Goal: Task Accomplishment & Management: Use online tool/utility

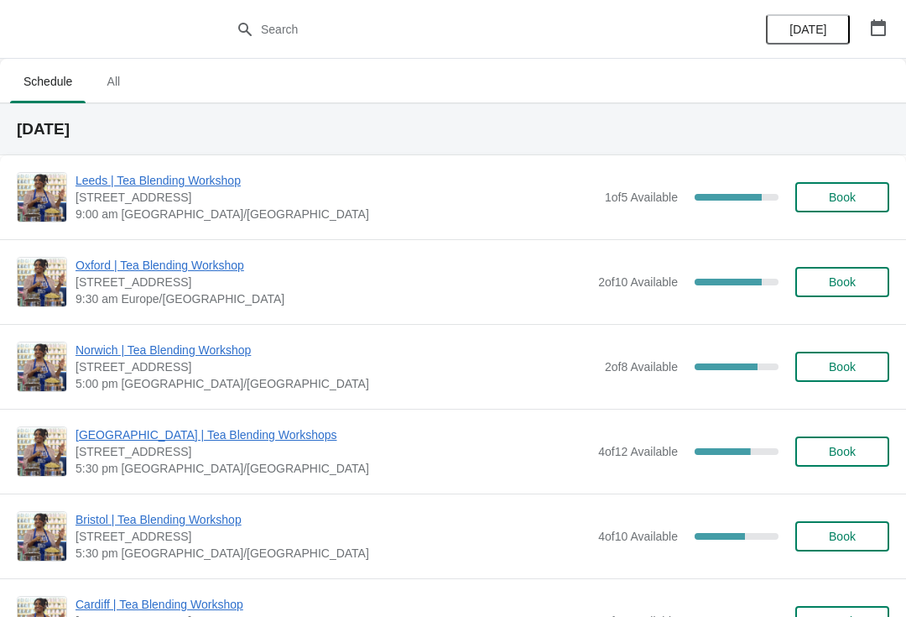
click at [193, 182] on span "Leeds | Tea Blending Workshop" at bounding box center [336, 180] width 521 height 17
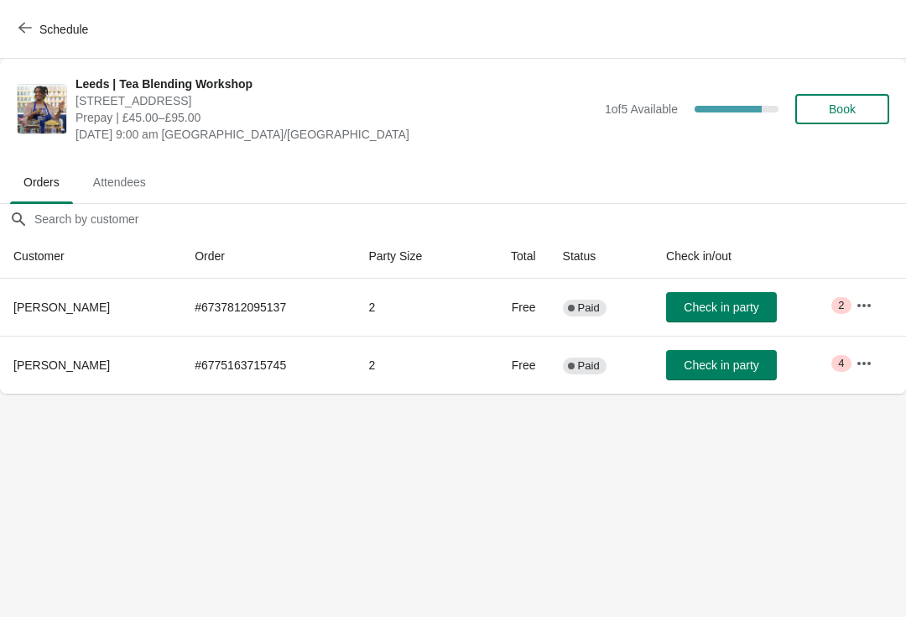
click at [128, 180] on span "Attendees" at bounding box center [120, 182] width 80 height 30
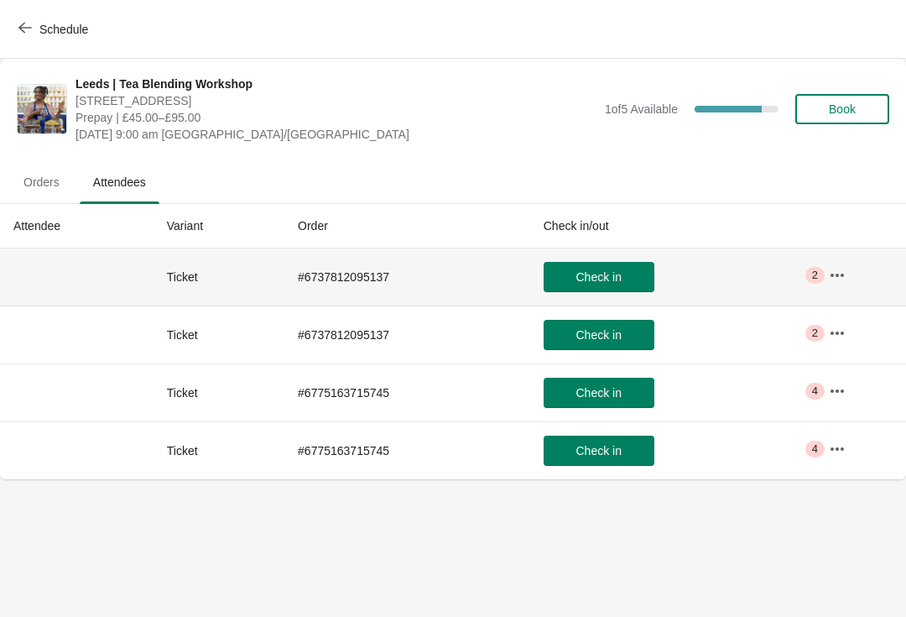
click at [444, 284] on td "# 6737812095137" at bounding box center [407, 276] width 246 height 57
click at [852, 261] on button "button" at bounding box center [837, 275] width 30 height 30
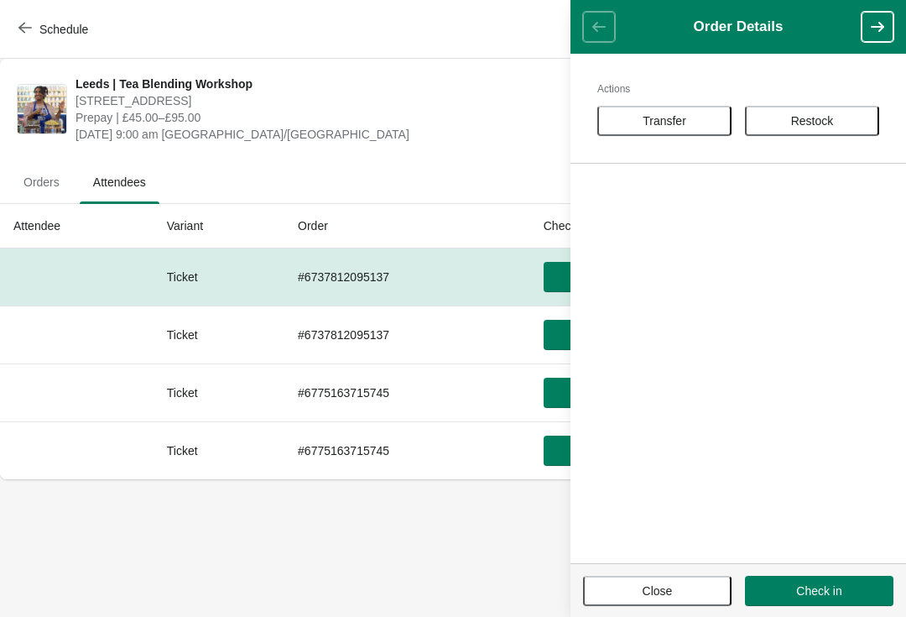
click at [382, 194] on ul "Orders Attendees" at bounding box center [453, 181] width 893 height 44
click at [38, 179] on span "Orders" at bounding box center [41, 182] width 63 height 30
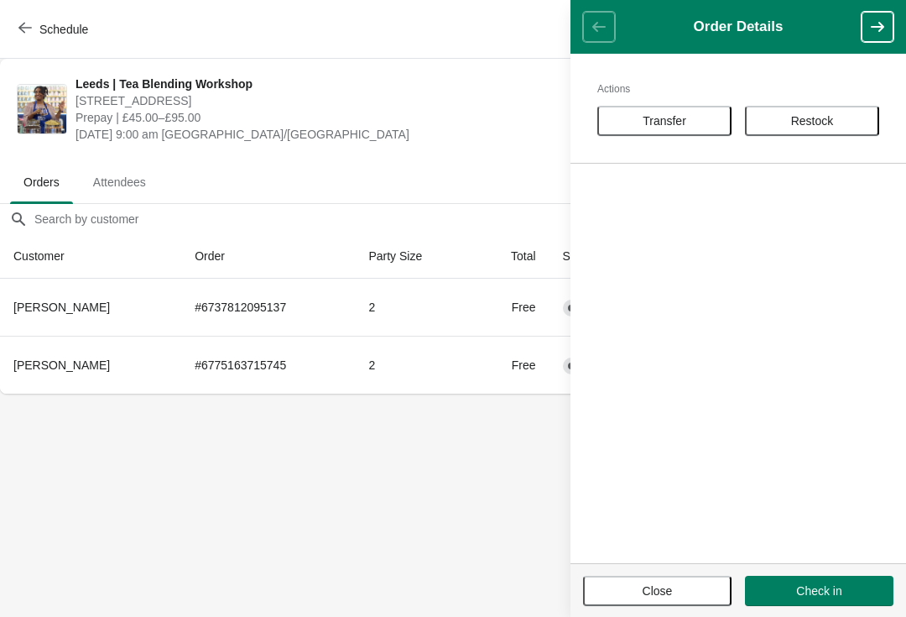
click at [668, 600] on button "Close" at bounding box center [657, 591] width 149 height 30
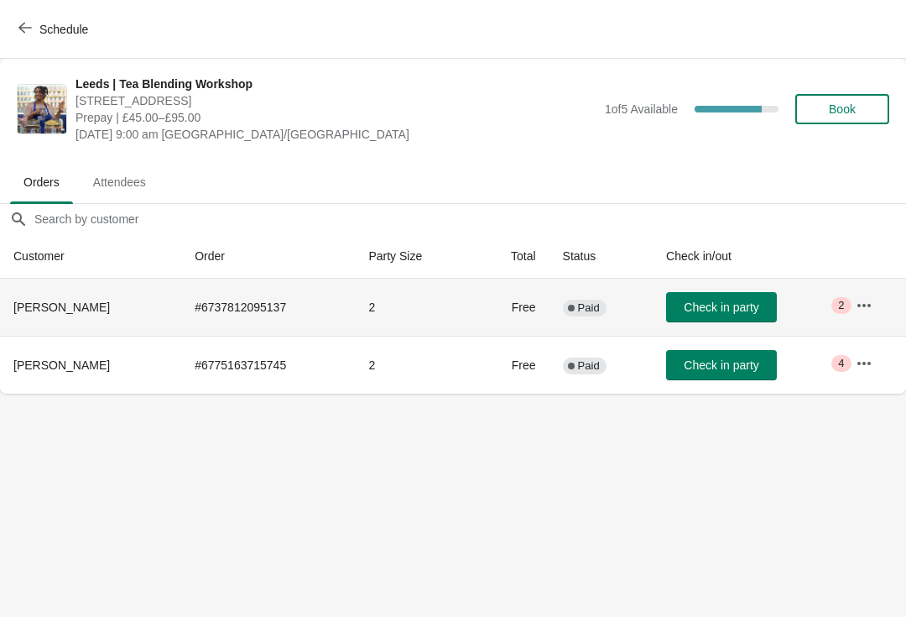
click at [873, 302] on icon "button" at bounding box center [864, 305] width 17 height 17
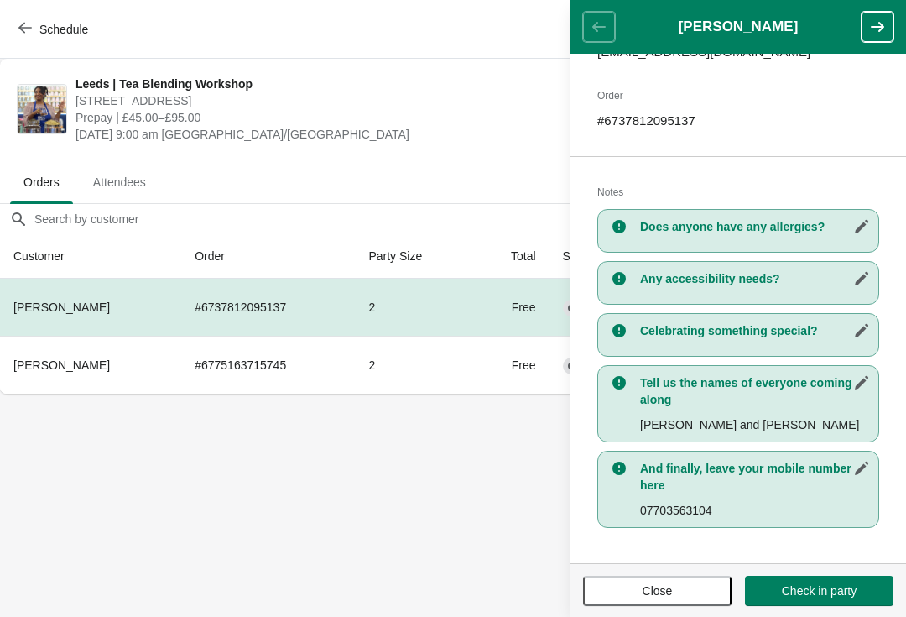
scroll to position [241, 0]
click at [490, 516] on body "Schedule Leeds | Tea Blending Workshop [STREET_ADDRESS] Prepay | £45.00–£95.00 …" at bounding box center [453, 308] width 906 height 617
click at [675, 585] on span "Close" at bounding box center [657, 590] width 118 height 13
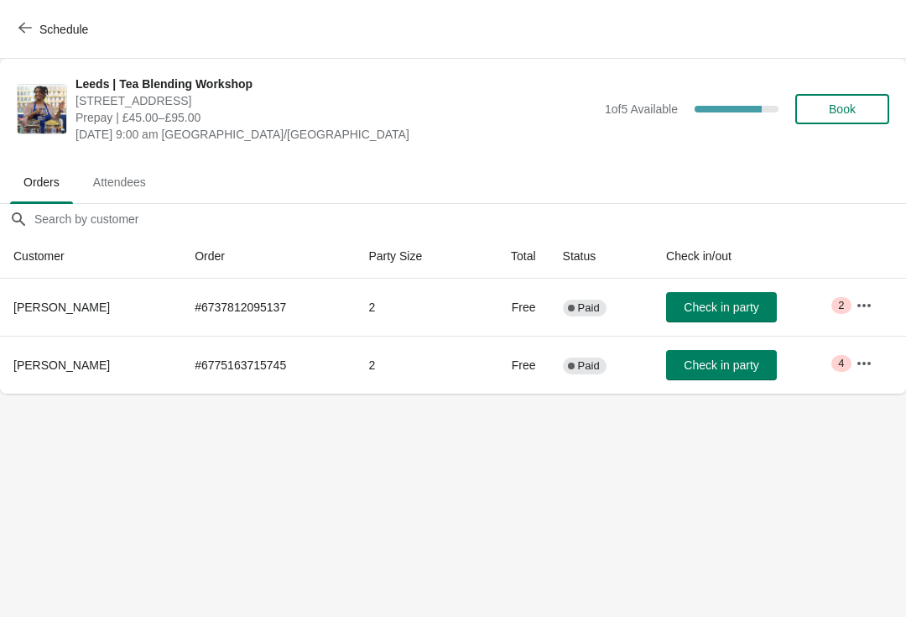
click at [862, 361] on icon "button" at bounding box center [864, 363] width 17 height 17
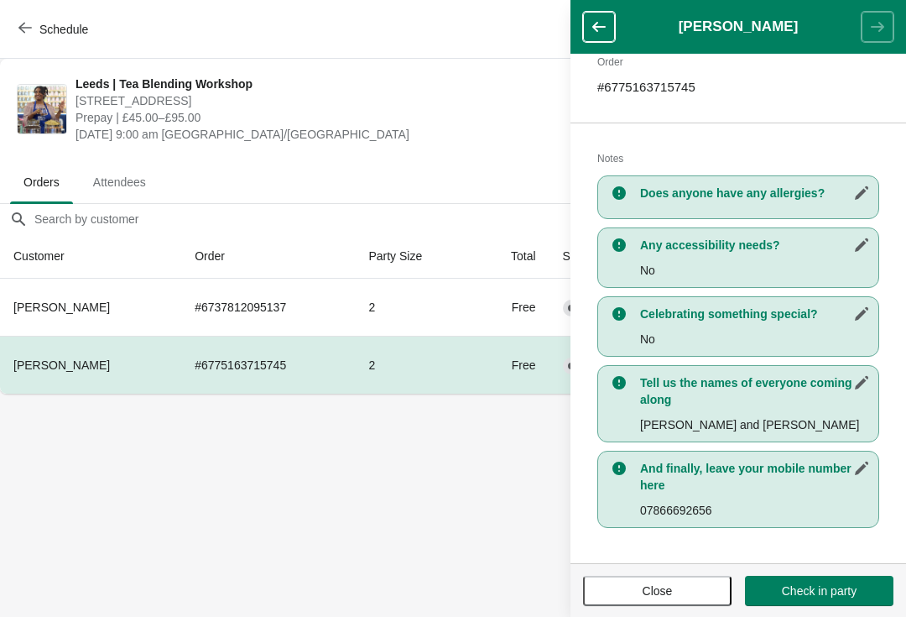
scroll to position [274, 0]
click at [679, 576] on button "Close" at bounding box center [657, 591] width 149 height 30
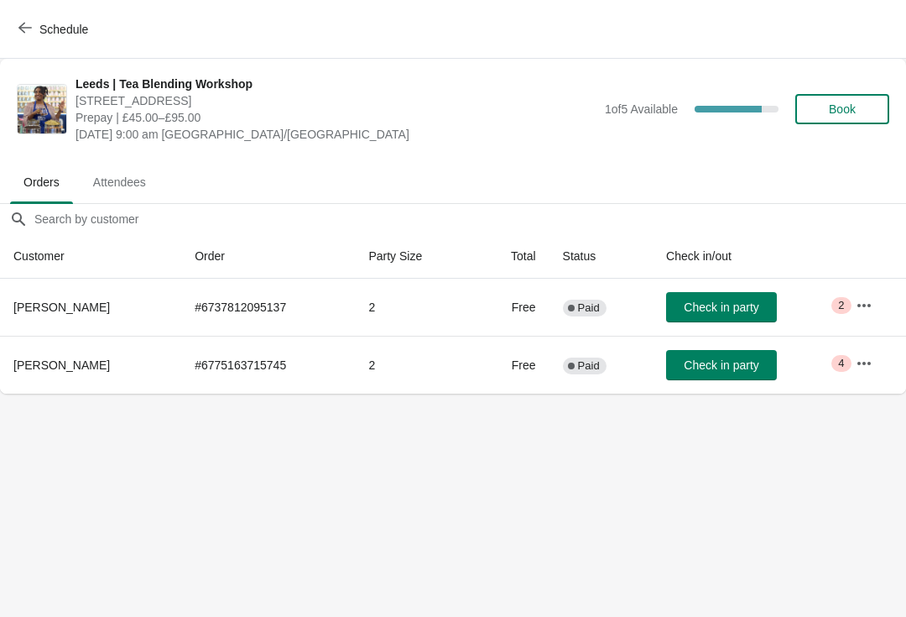
click at [867, 360] on icon "button" at bounding box center [864, 363] width 17 height 17
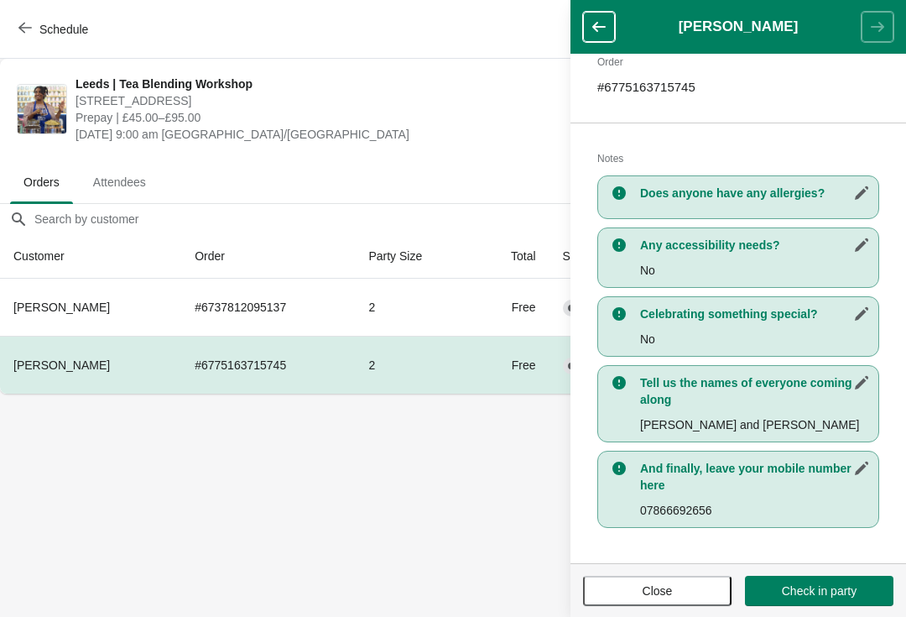
click at [663, 585] on span "Close" at bounding box center [658, 590] width 30 height 13
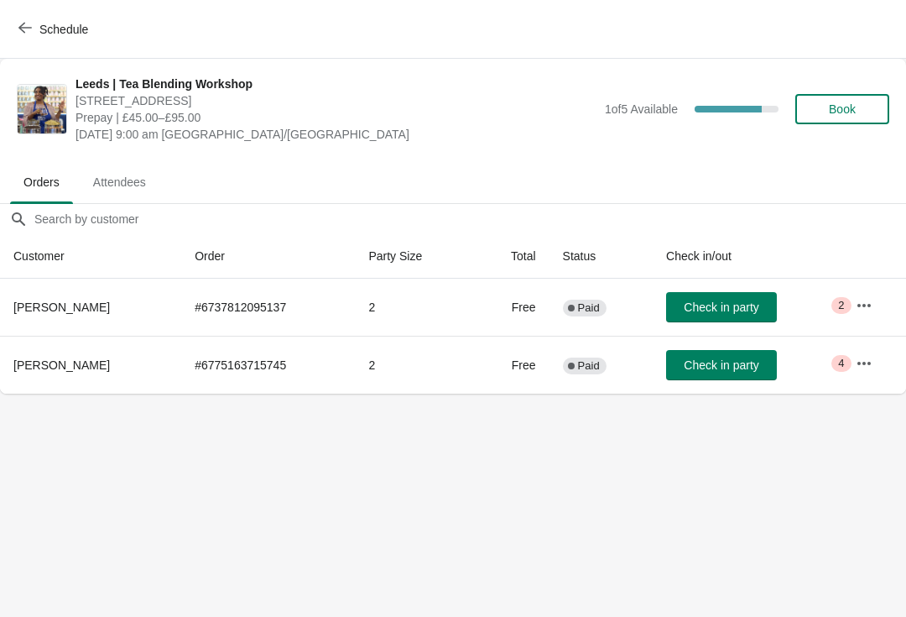
click at [867, 304] on icon "button" at bounding box center [864, 305] width 17 height 17
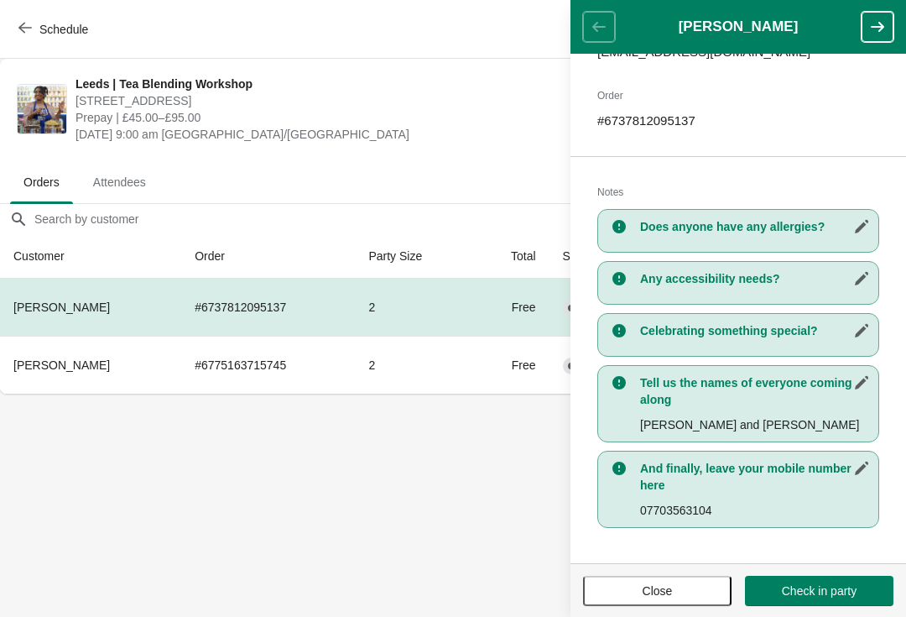
scroll to position [241, 0]
click at [649, 581] on button "Close" at bounding box center [657, 591] width 149 height 30
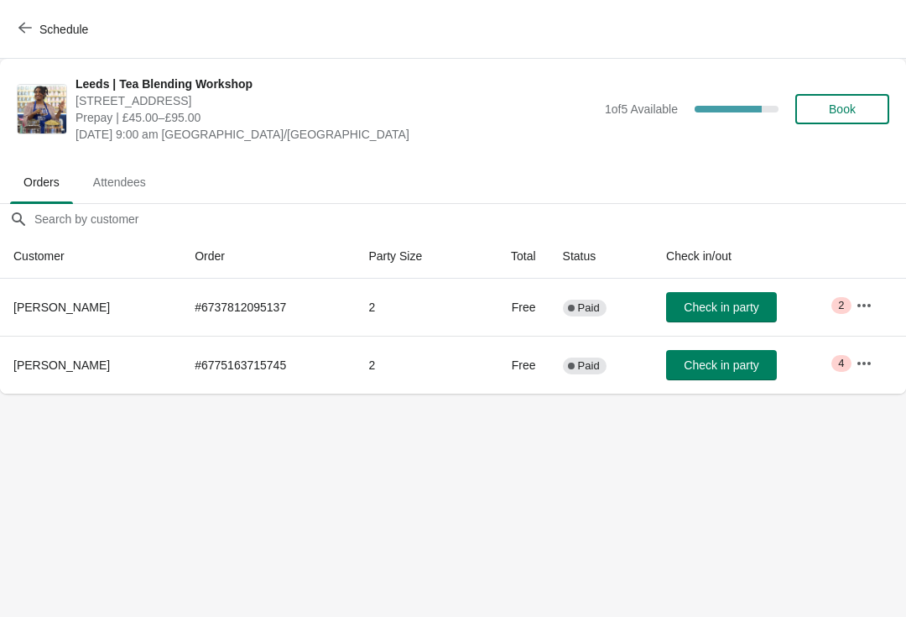
click at [871, 352] on button "button" at bounding box center [864, 363] width 30 height 30
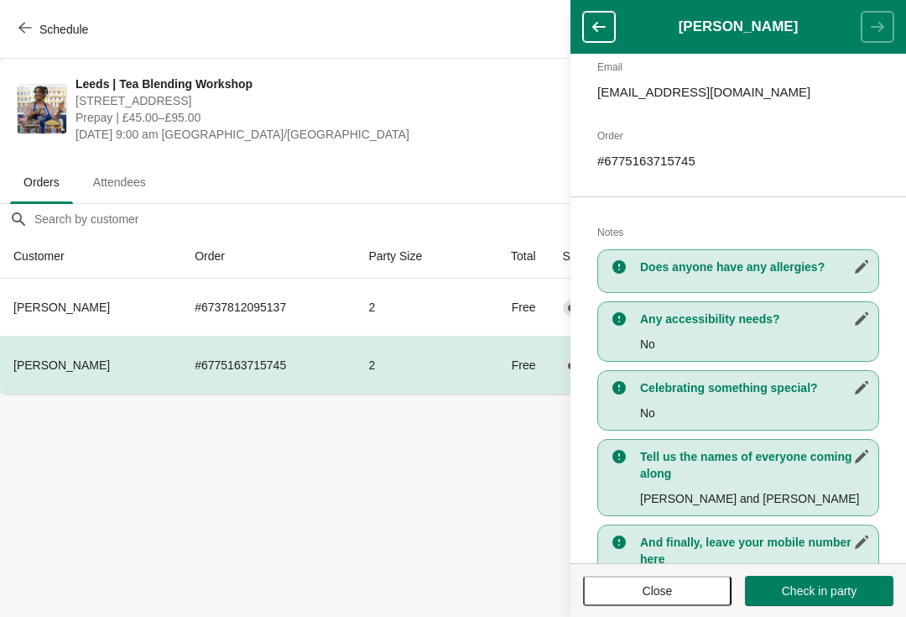
scroll to position [292, 0]
